Goal: Information Seeking & Learning: Learn about a topic

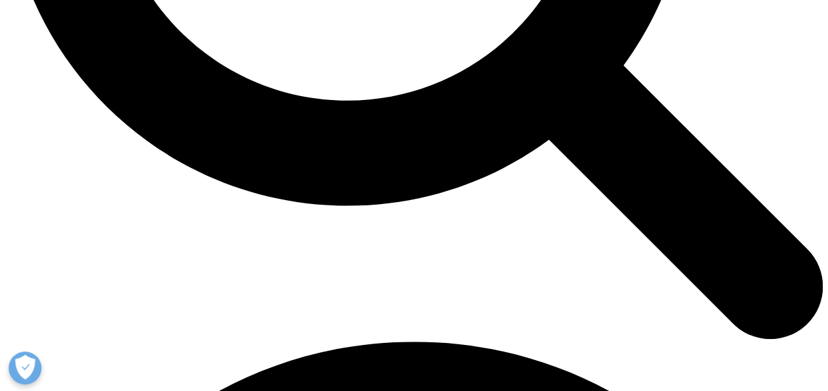
scroll to position [1251, 0]
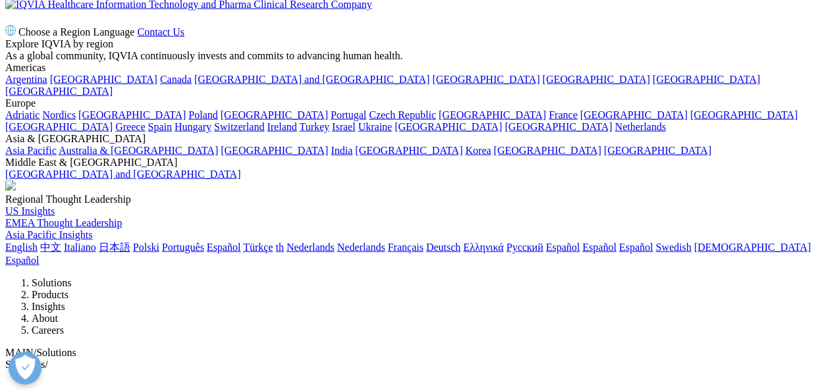
scroll to position [9075, 0]
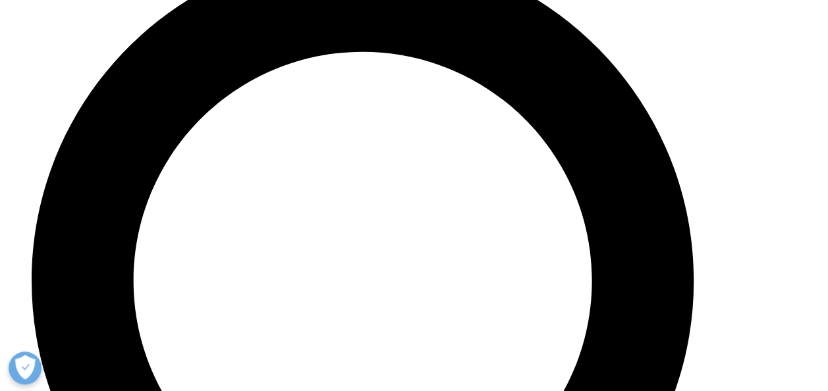
scroll to position [4609, 0]
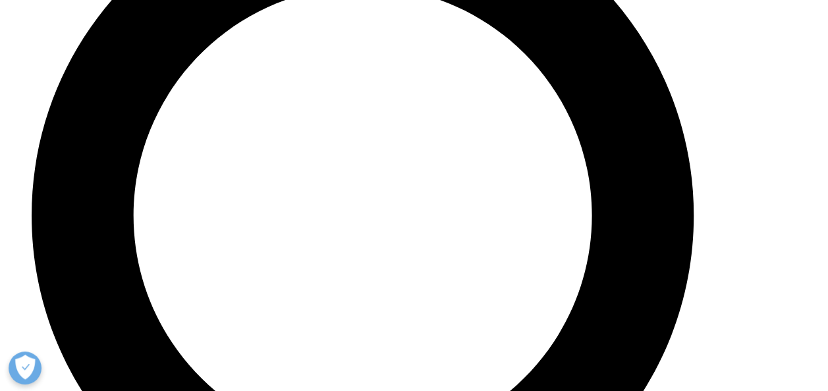
drag, startPoint x: 425, startPoint y: 126, endPoint x: 578, endPoint y: 142, distance: 154.2
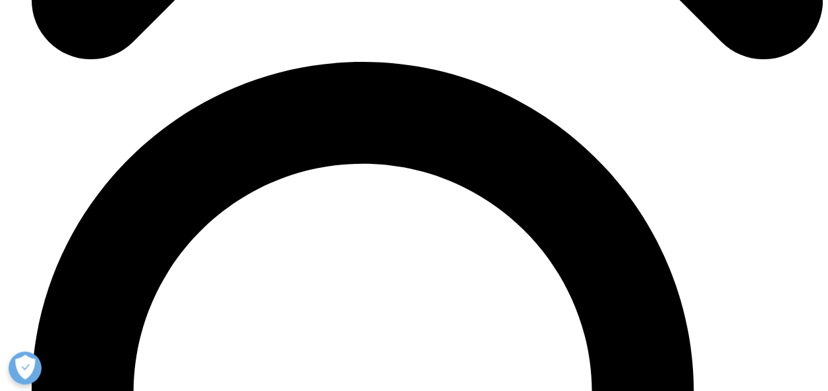
scroll to position [4412, 0]
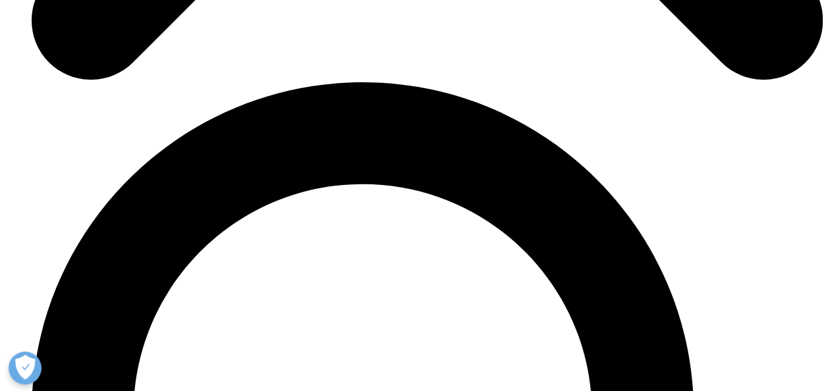
drag, startPoint x: 539, startPoint y: 340, endPoint x: 417, endPoint y: 327, distance: 121.9
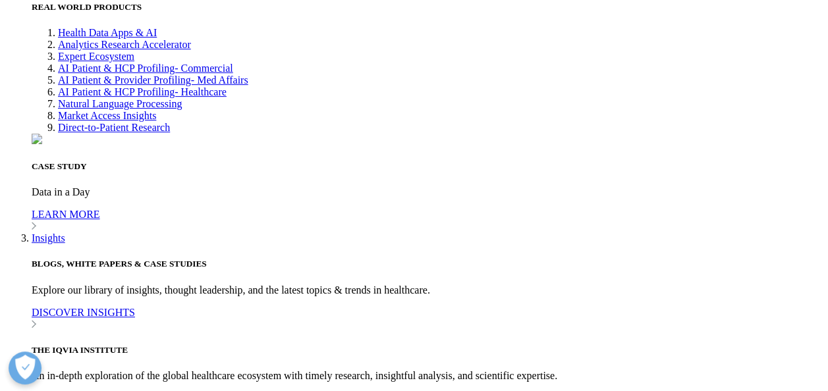
scroll to position [7638, 0]
